Goal: Task Accomplishment & Management: Use online tool/utility

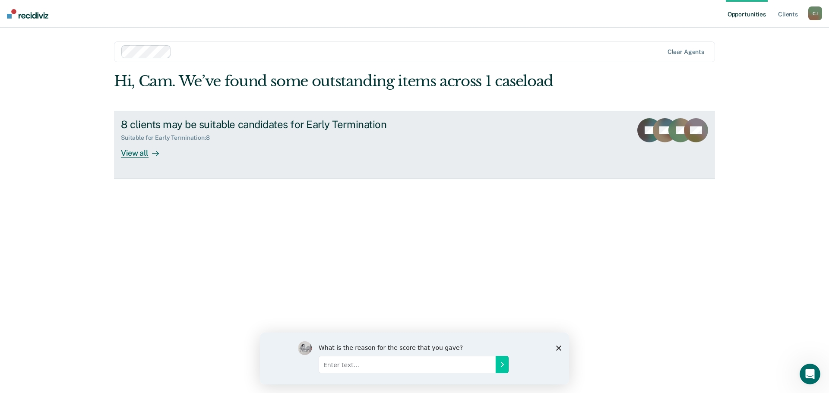
click at [161, 154] on div "View all" at bounding box center [145, 149] width 48 height 17
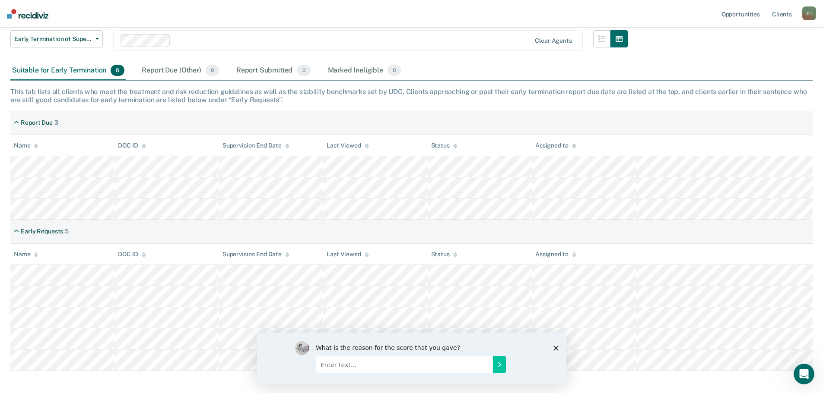
scroll to position [86, 0]
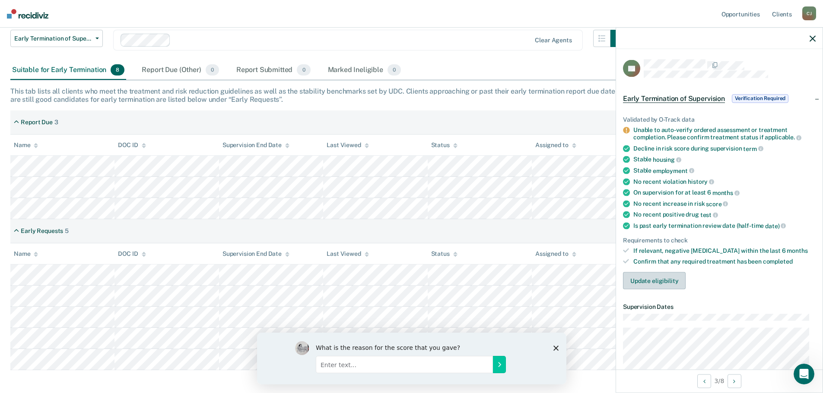
click at [669, 285] on button "Update eligibility" at bounding box center [654, 280] width 63 height 17
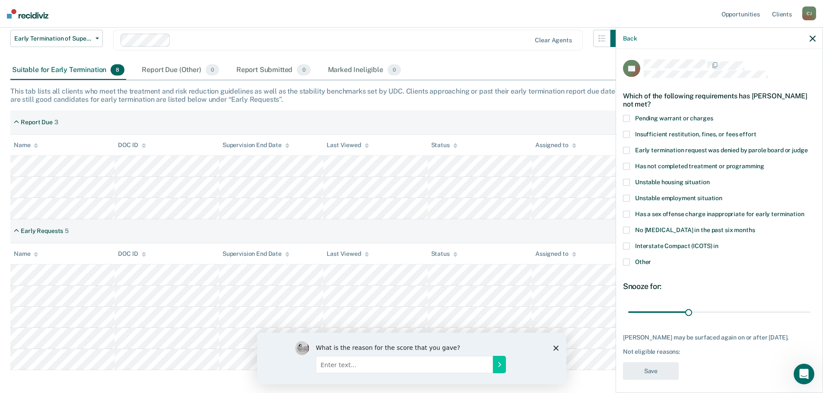
click at [628, 166] on span at bounding box center [626, 166] width 7 height 7
click at [764, 163] on input "Has not completed treatment or programming" at bounding box center [764, 163] width 0 height 0
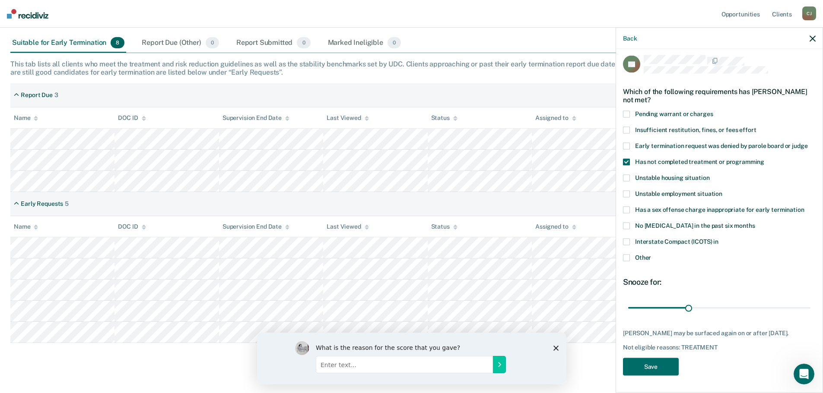
scroll to position [114, 0]
drag, startPoint x: 684, startPoint y: 303, endPoint x: 677, endPoint y: 301, distance: 7.7
type input "25"
click at [677, 301] on input "range" at bounding box center [719, 308] width 182 height 15
click at [651, 369] on button "Save" at bounding box center [651, 367] width 56 height 18
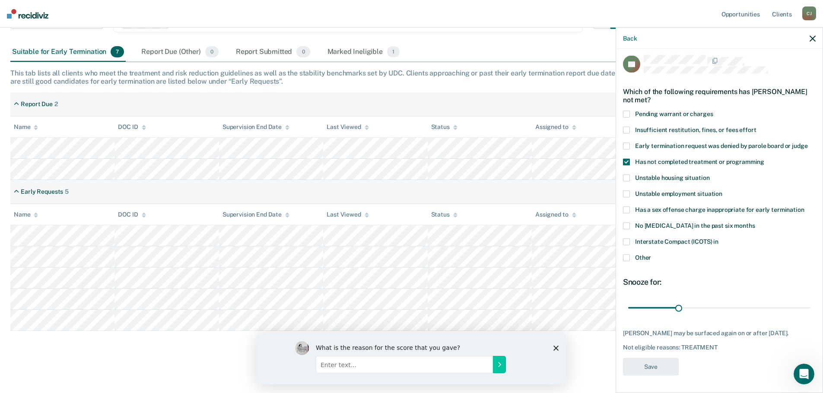
scroll to position [104, 0]
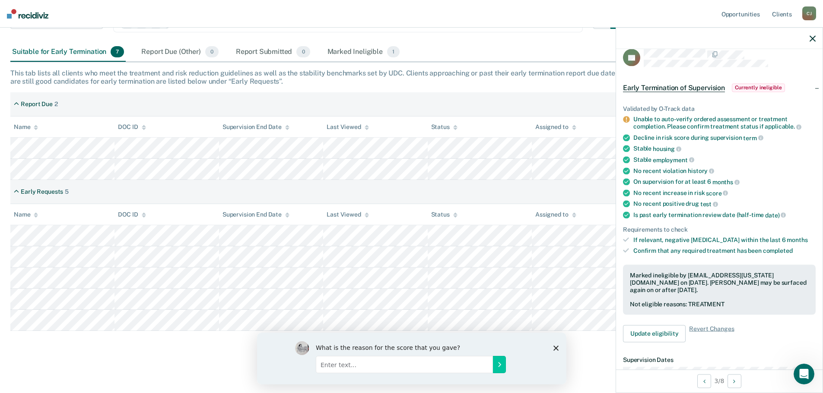
click at [812, 38] on icon "button" at bounding box center [812, 38] width 6 height 6
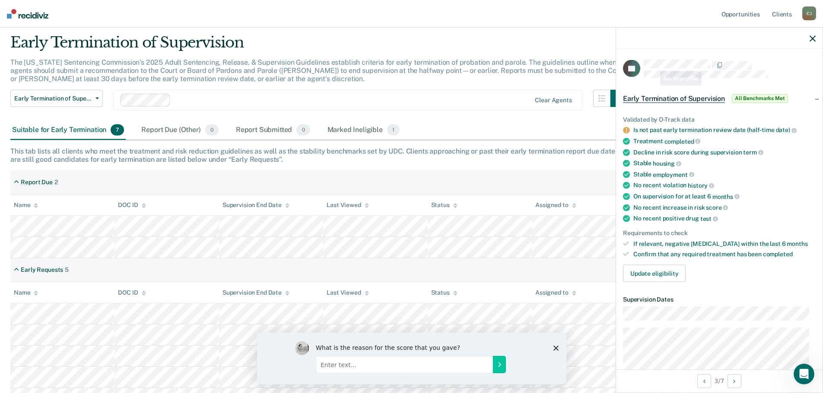
scroll to position [22, 0]
